Goal: Task Accomplishment & Management: Use online tool/utility

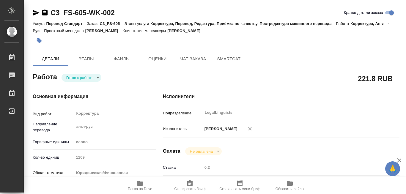
type textarea "x"
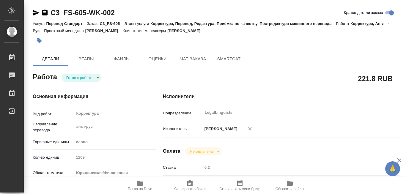
type textarea "x"
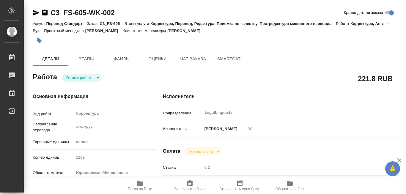
type textarea "x"
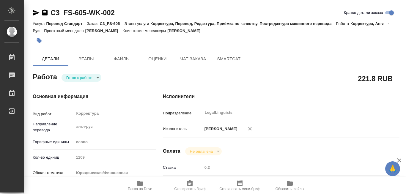
type textarea "x"
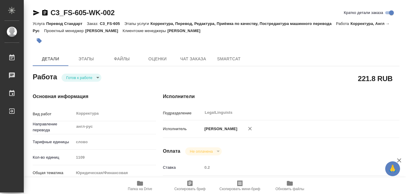
type textarea "x"
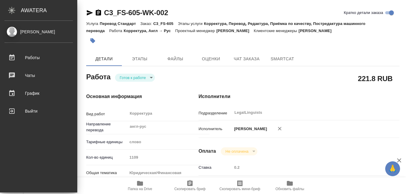
type textarea "x"
